Goal: Task Accomplishment & Management: Complete application form

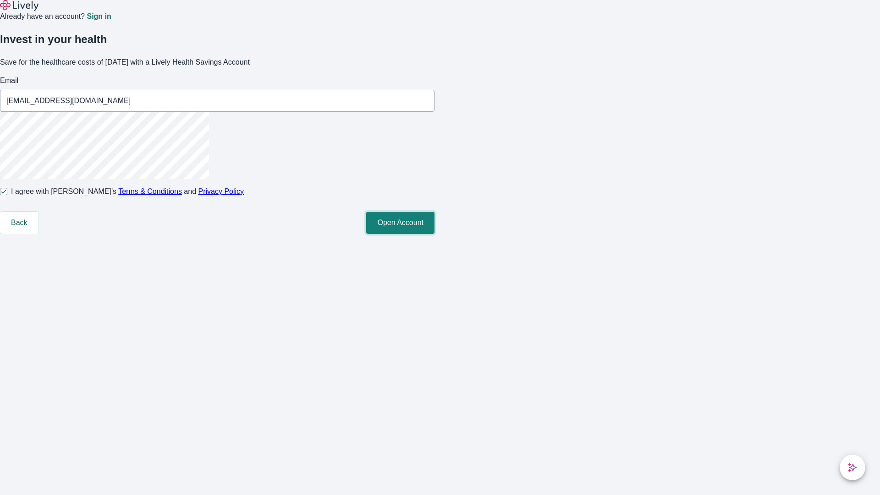
click at [434, 234] on button "Open Account" at bounding box center [400, 223] width 68 height 22
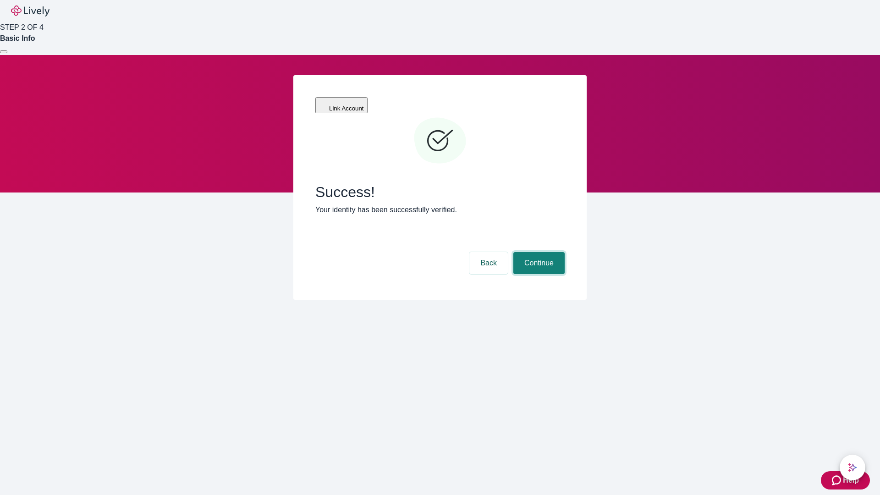
click at [538, 252] on button "Continue" at bounding box center [538, 263] width 51 height 22
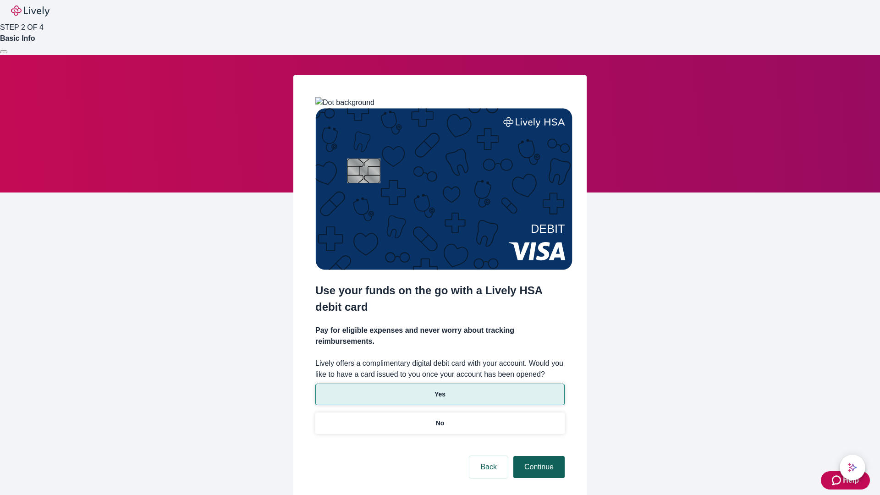
click at [440, 390] on p "Yes" at bounding box center [439, 395] width 11 height 10
click at [538, 456] on button "Continue" at bounding box center [538, 467] width 51 height 22
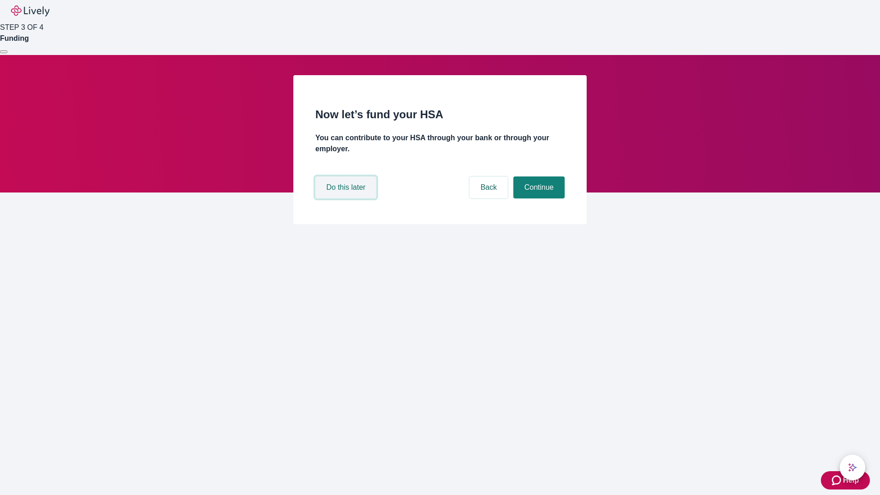
click at [347, 198] on button "Do this later" at bounding box center [345, 187] width 61 height 22
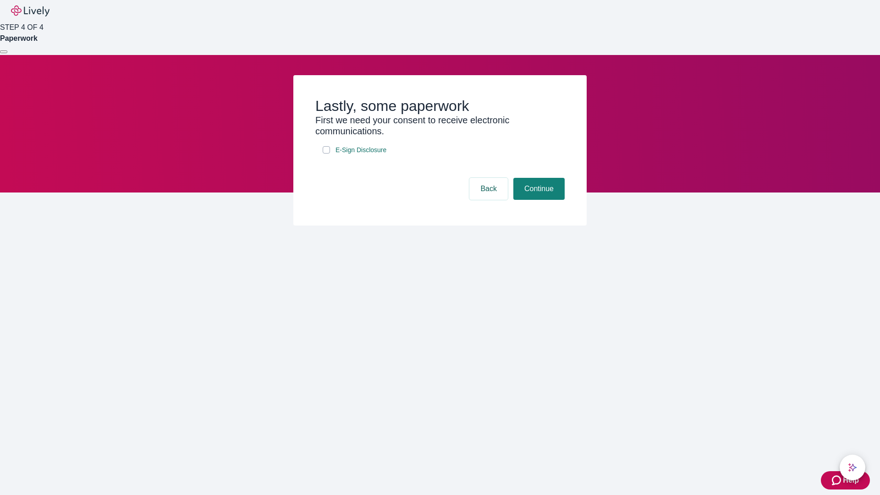
click at [326, 154] on input "E-Sign Disclosure" at bounding box center [326, 149] width 7 height 7
checkbox input "true"
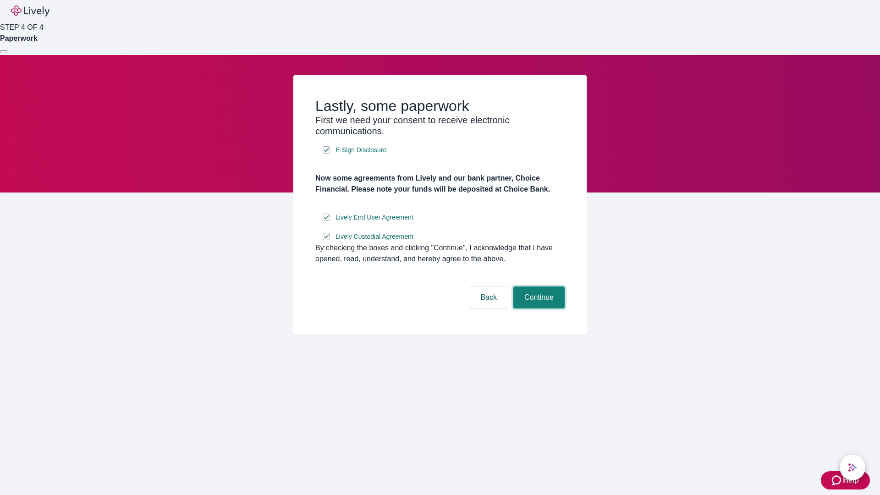
click at [538, 308] on button "Continue" at bounding box center [538, 297] width 51 height 22
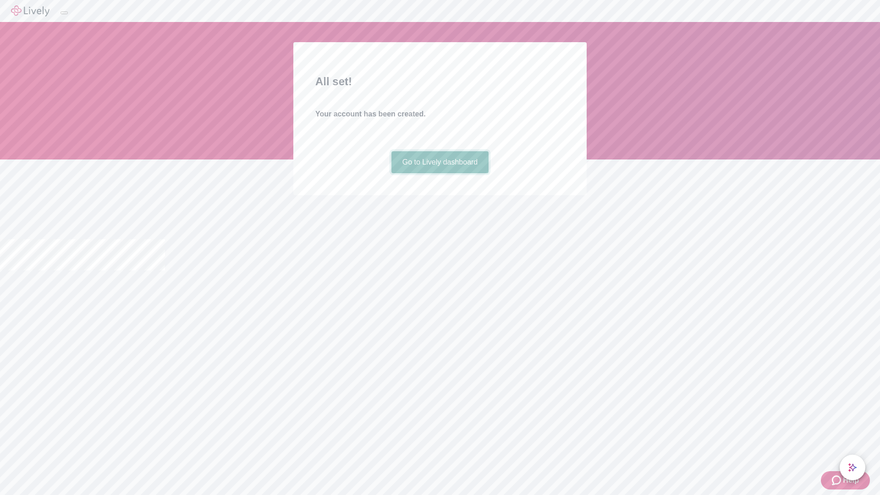
click at [440, 173] on link "Go to Lively dashboard" at bounding box center [440, 162] width 98 height 22
